Goal: Task Accomplishment & Management: Manage account settings

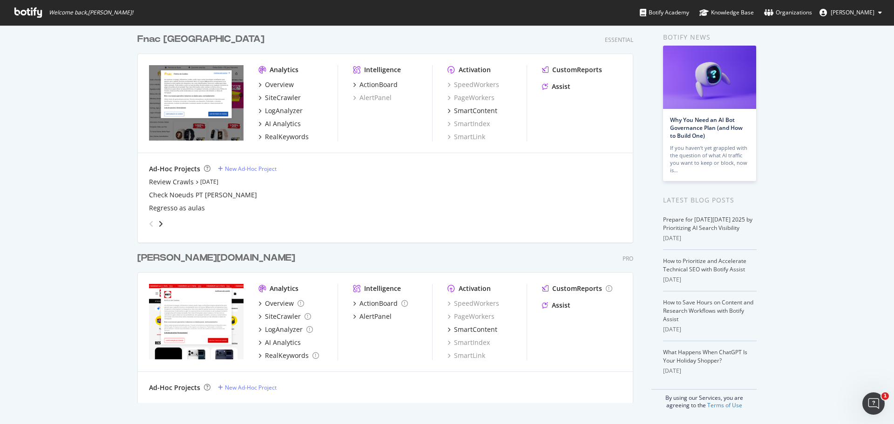
click at [157, 256] on div "[PERSON_NAME][DOMAIN_NAME]" at bounding box center [216, 259] width 158 height 14
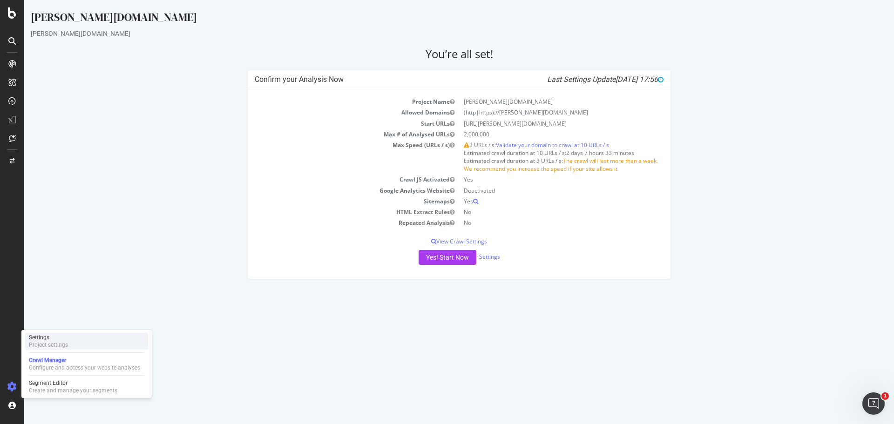
click at [51, 341] on div "Project settings" at bounding box center [48, 344] width 39 height 7
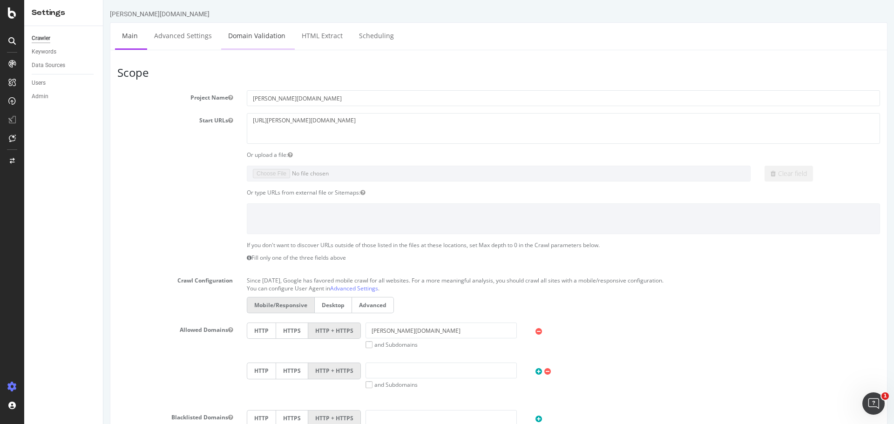
click at [259, 40] on link "Domain Validation" at bounding box center [256, 36] width 71 height 26
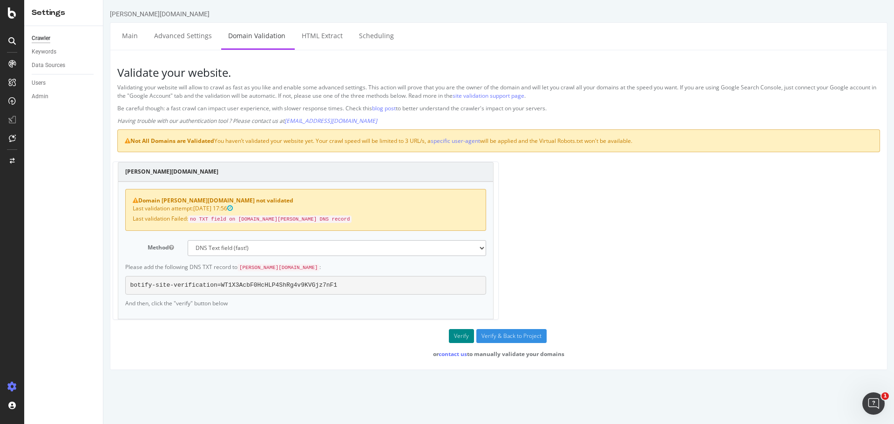
click at [461, 336] on button "Verify" at bounding box center [461, 336] width 25 height 14
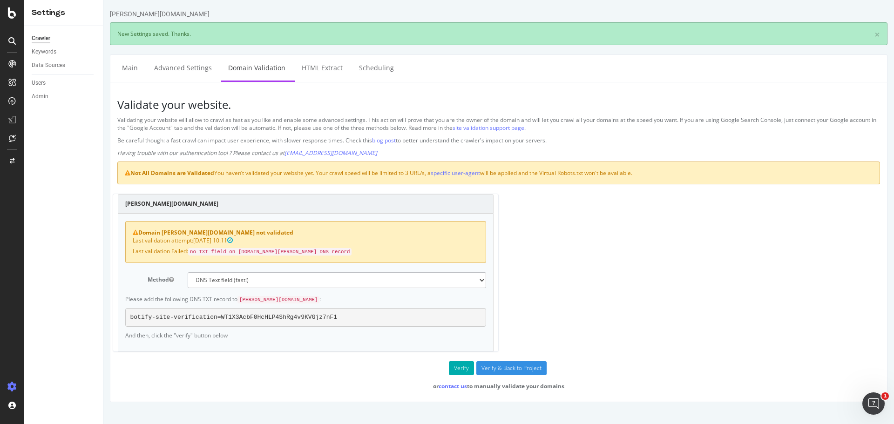
click at [227, 377] on form "darty.pt Domain darty.pt not validated Last validation attempt: 2025-10-09 10:1…" at bounding box center [498, 292] width 763 height 197
